Goal: Ask a question

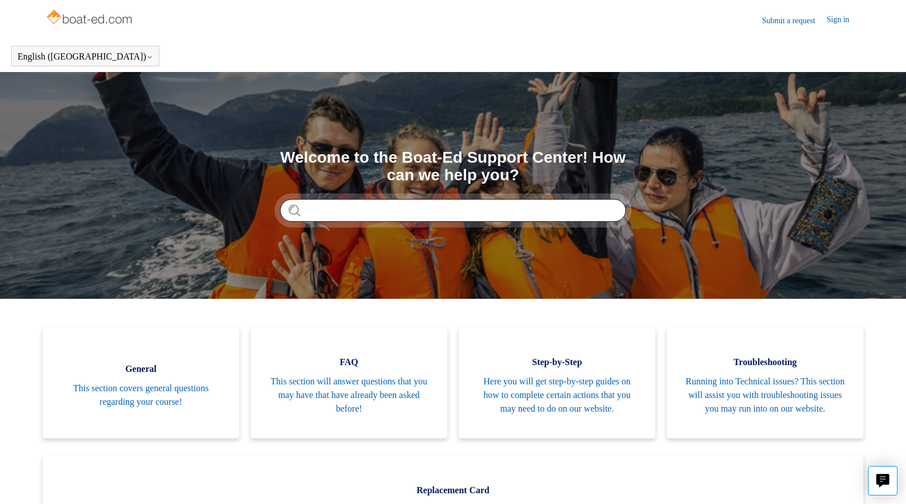
click at [300, 210] on input "Search" at bounding box center [453, 210] width 346 height 23
type input "**********"
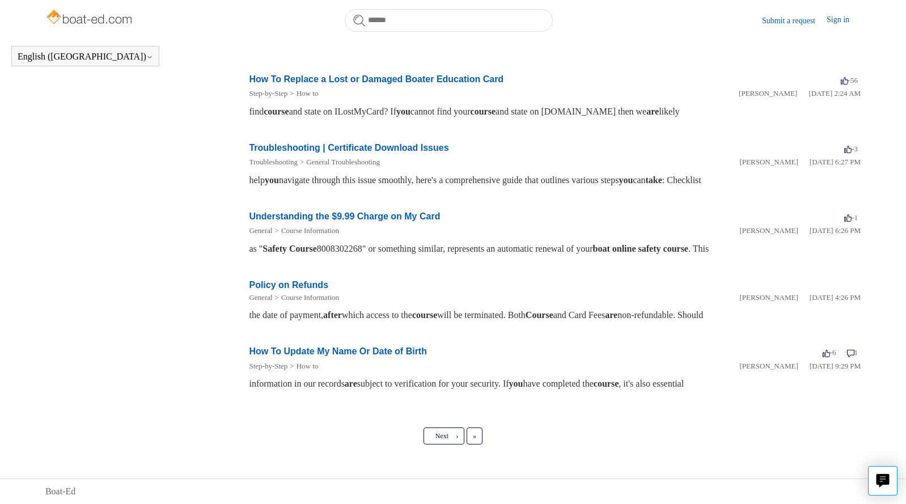
scroll to position [461, 0]
click at [442, 434] on span "Next" at bounding box center [441, 436] width 13 height 8
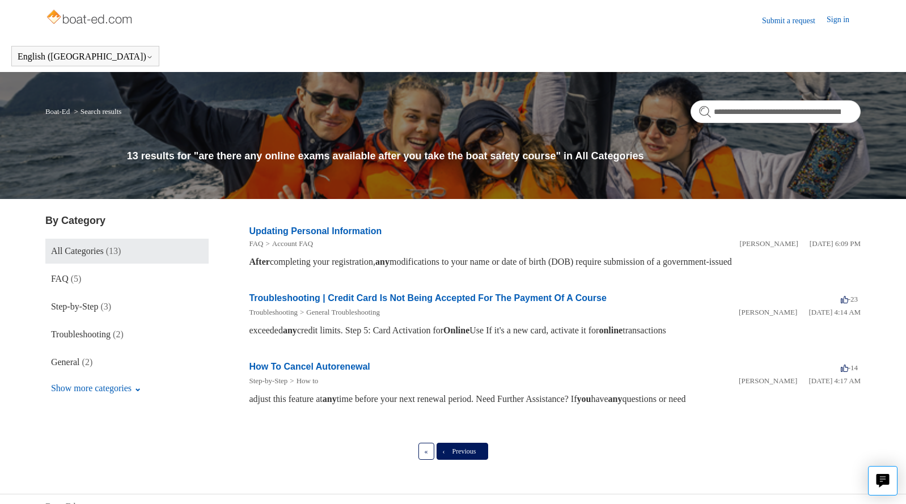
click at [457, 448] on span "Previous" at bounding box center [464, 451] width 24 height 8
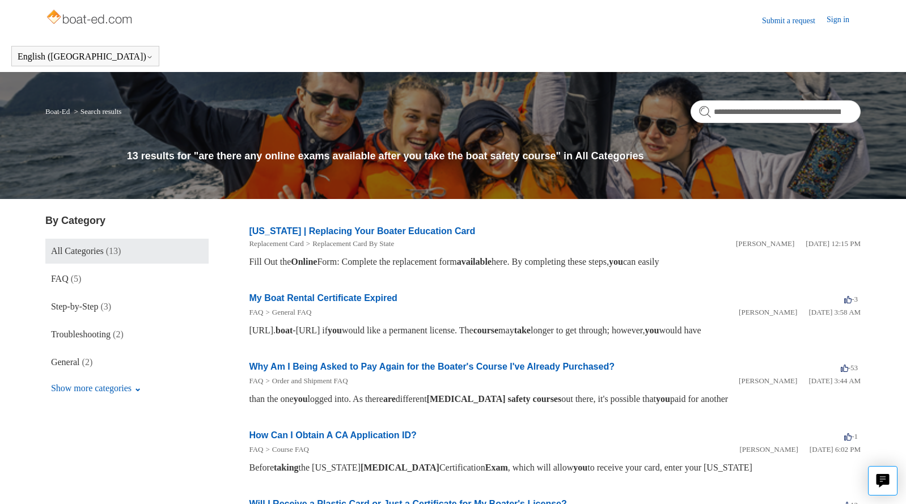
scroll to position [6, 0]
